Goal: Task Accomplishment & Management: Use online tool/utility

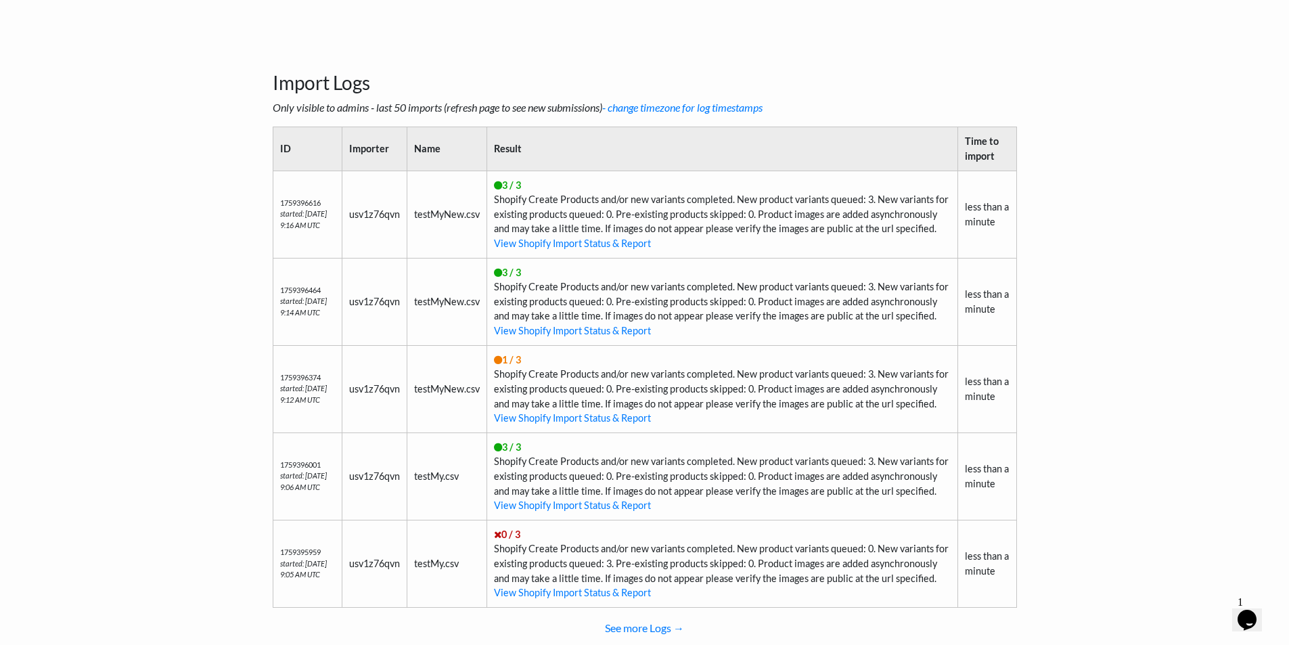
scroll to position [476, 0]
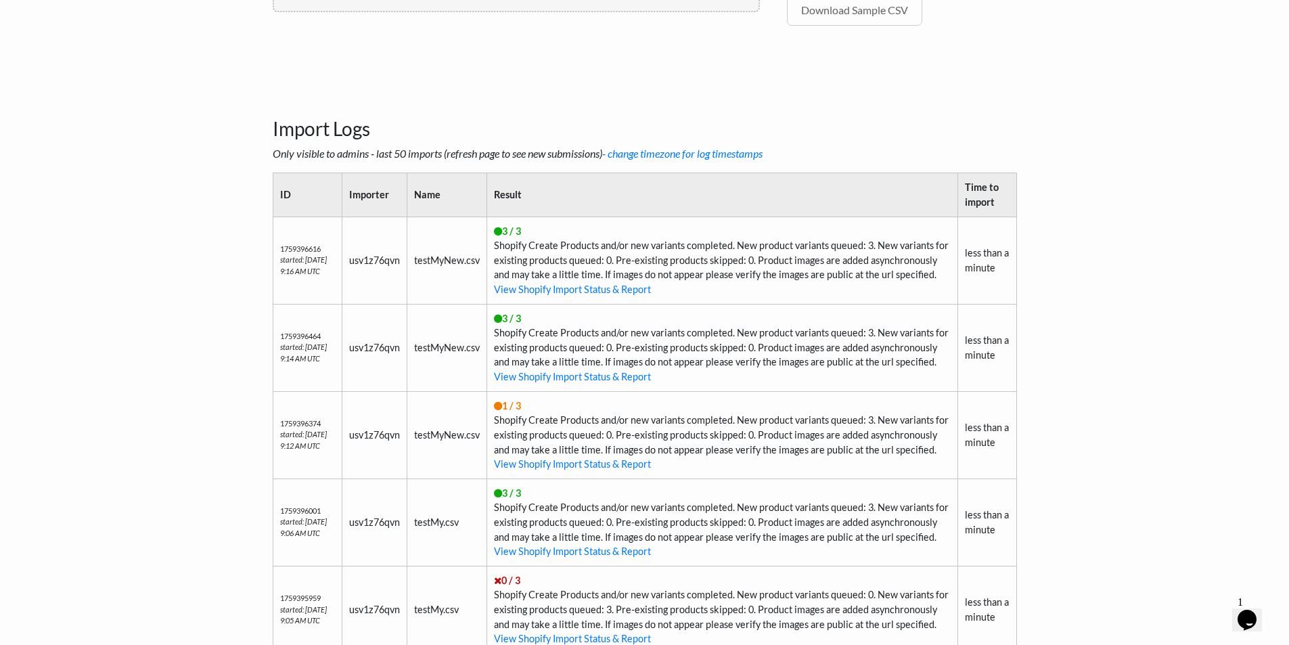
drag, startPoint x: 506, startPoint y: 236, endPoint x: 773, endPoint y: 283, distance: 271.4
click at [773, 283] on td "3 / 3 Shopify Create Products and/or new variants completed. New product varian…" at bounding box center [722, 260] width 471 height 87
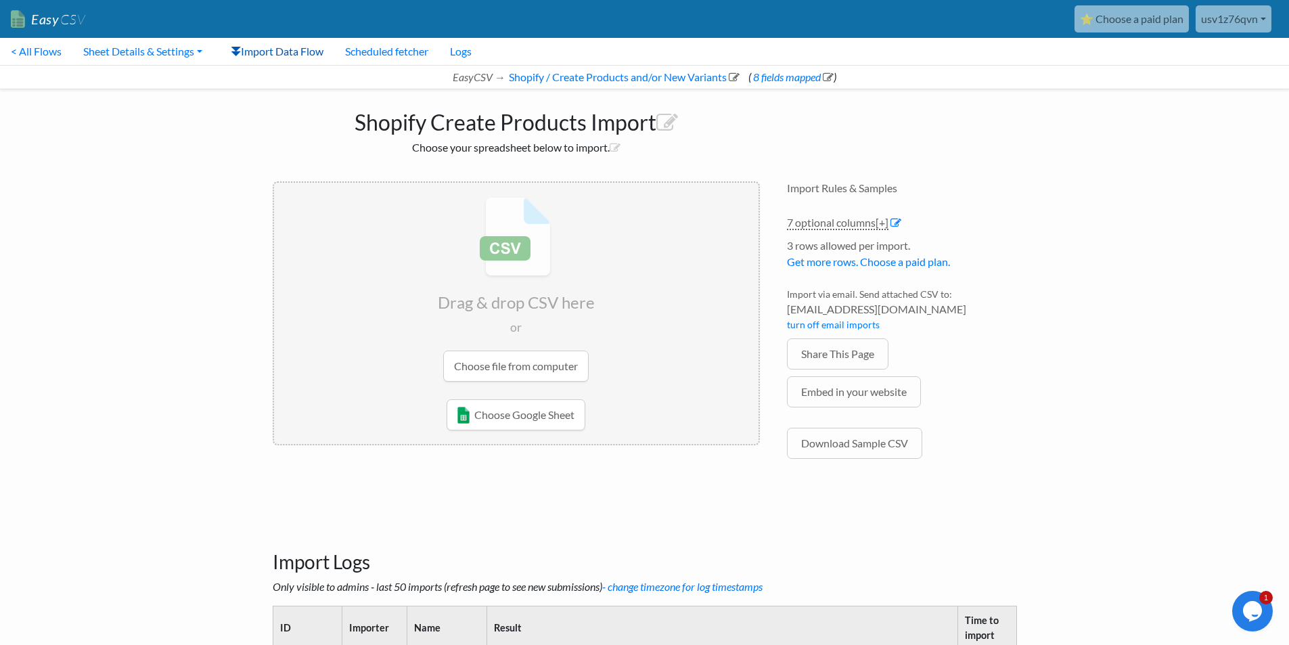
click at [288, 48] on link "Import Data Flow" at bounding box center [277, 51] width 114 height 27
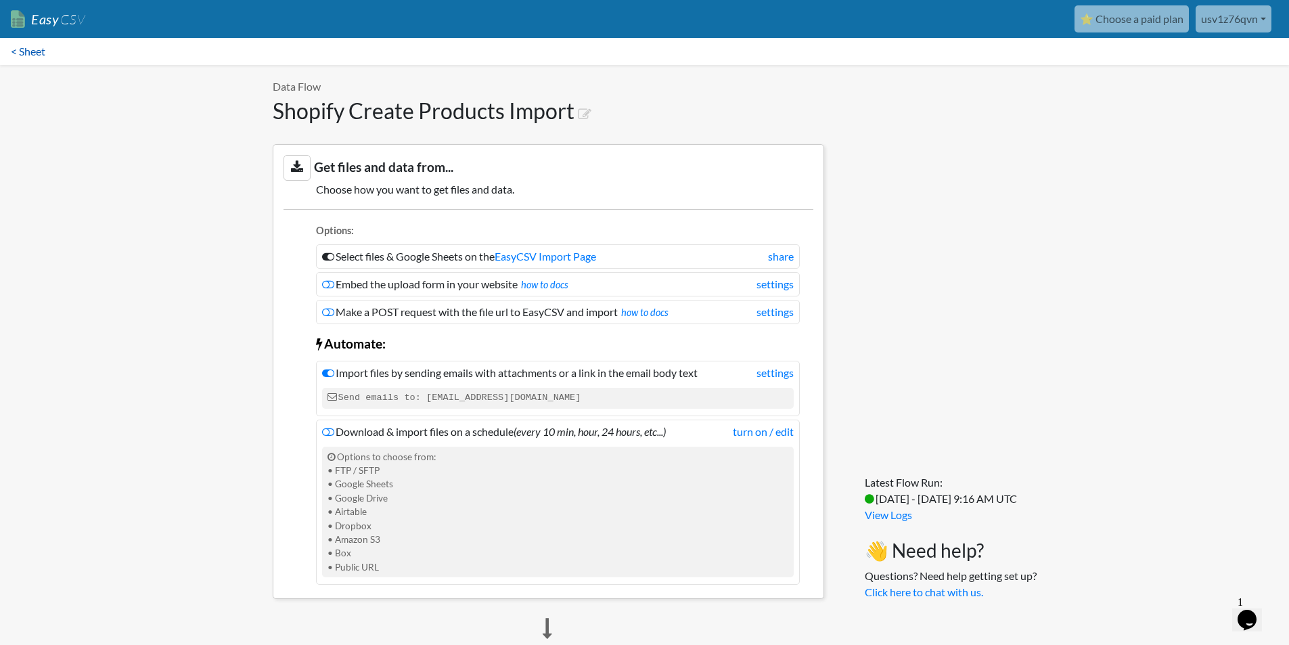
click at [27, 43] on link "< Sheet" at bounding box center [28, 51] width 56 height 27
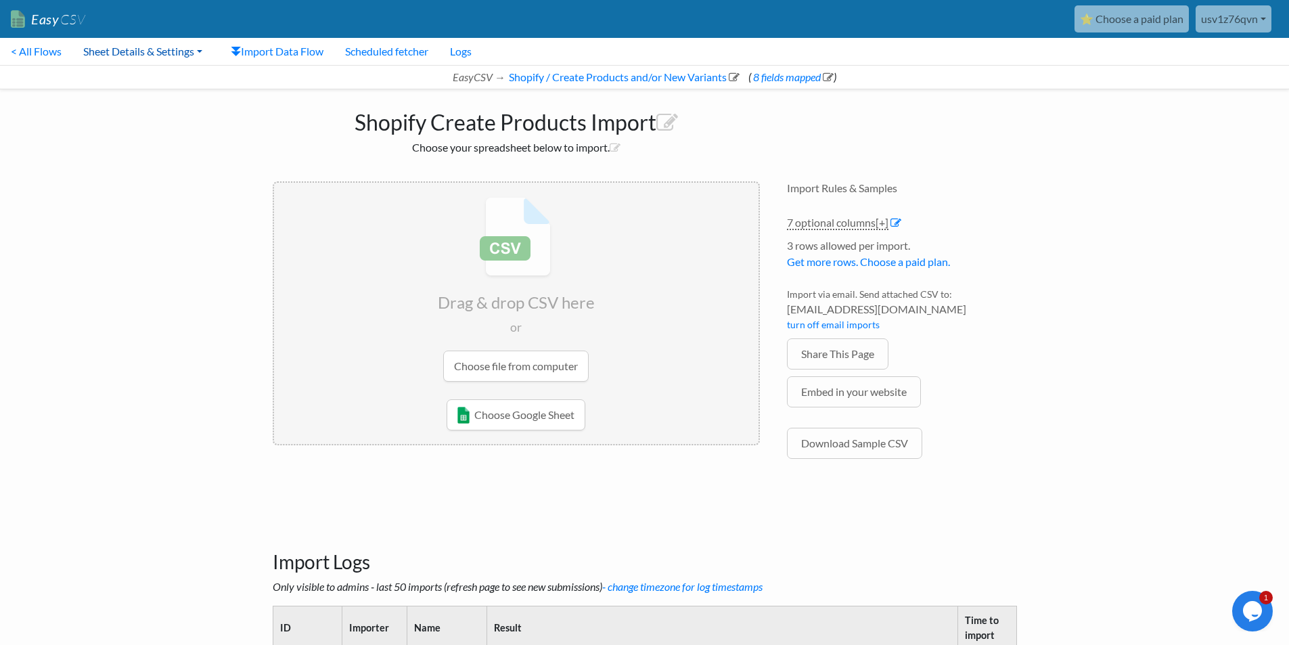
click at [147, 45] on link "Sheet Details & Settings" at bounding box center [142, 51] width 141 height 27
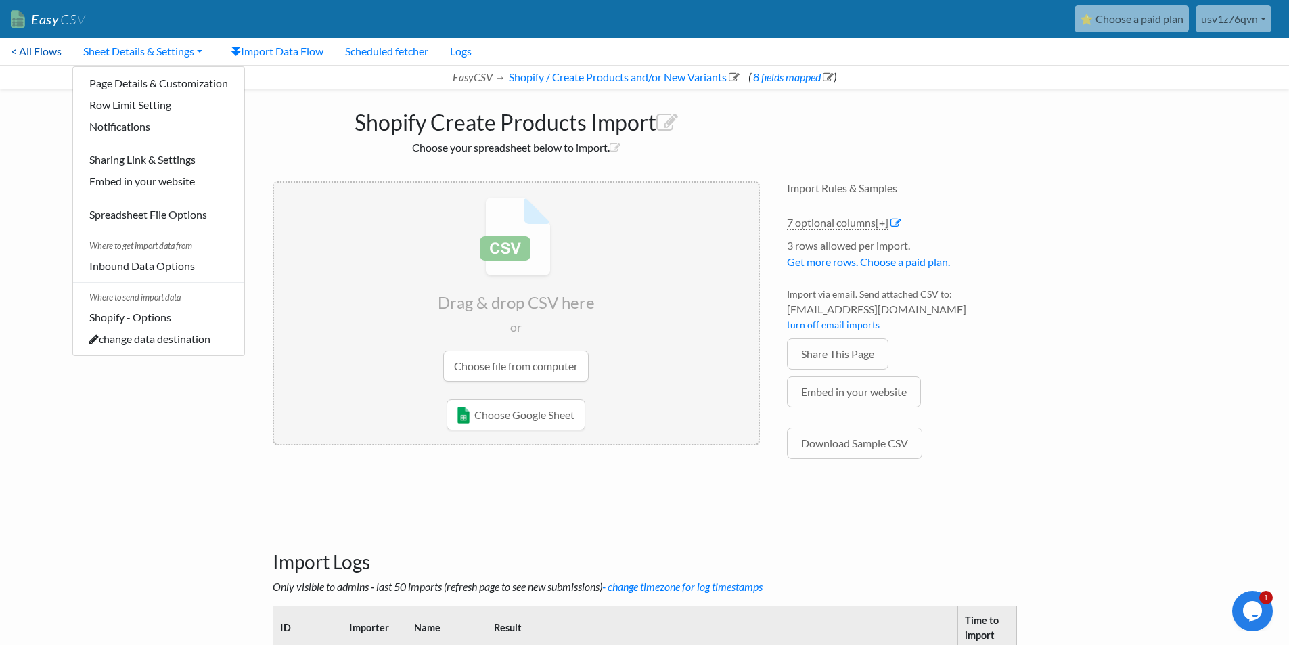
click at [39, 52] on link "< All Flows" at bounding box center [36, 51] width 72 height 27
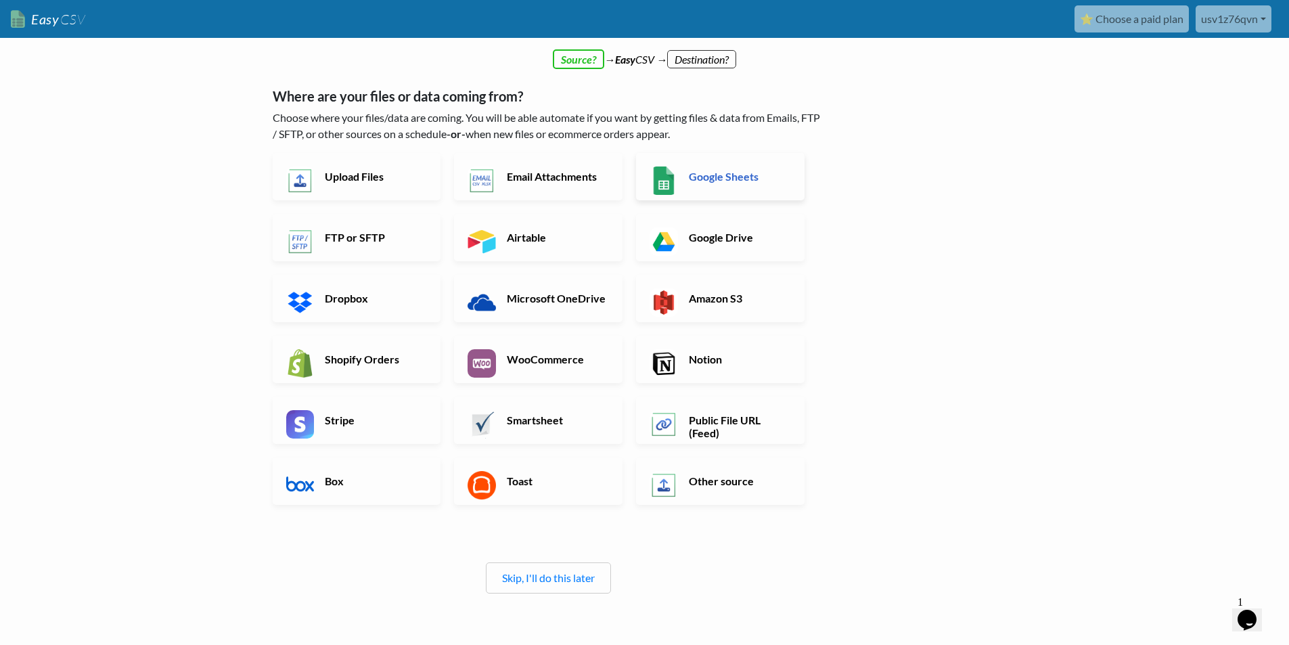
click at [762, 192] on link "Google Sheets" at bounding box center [720, 176] width 169 height 47
